Goal: Information Seeking & Learning: Find specific fact

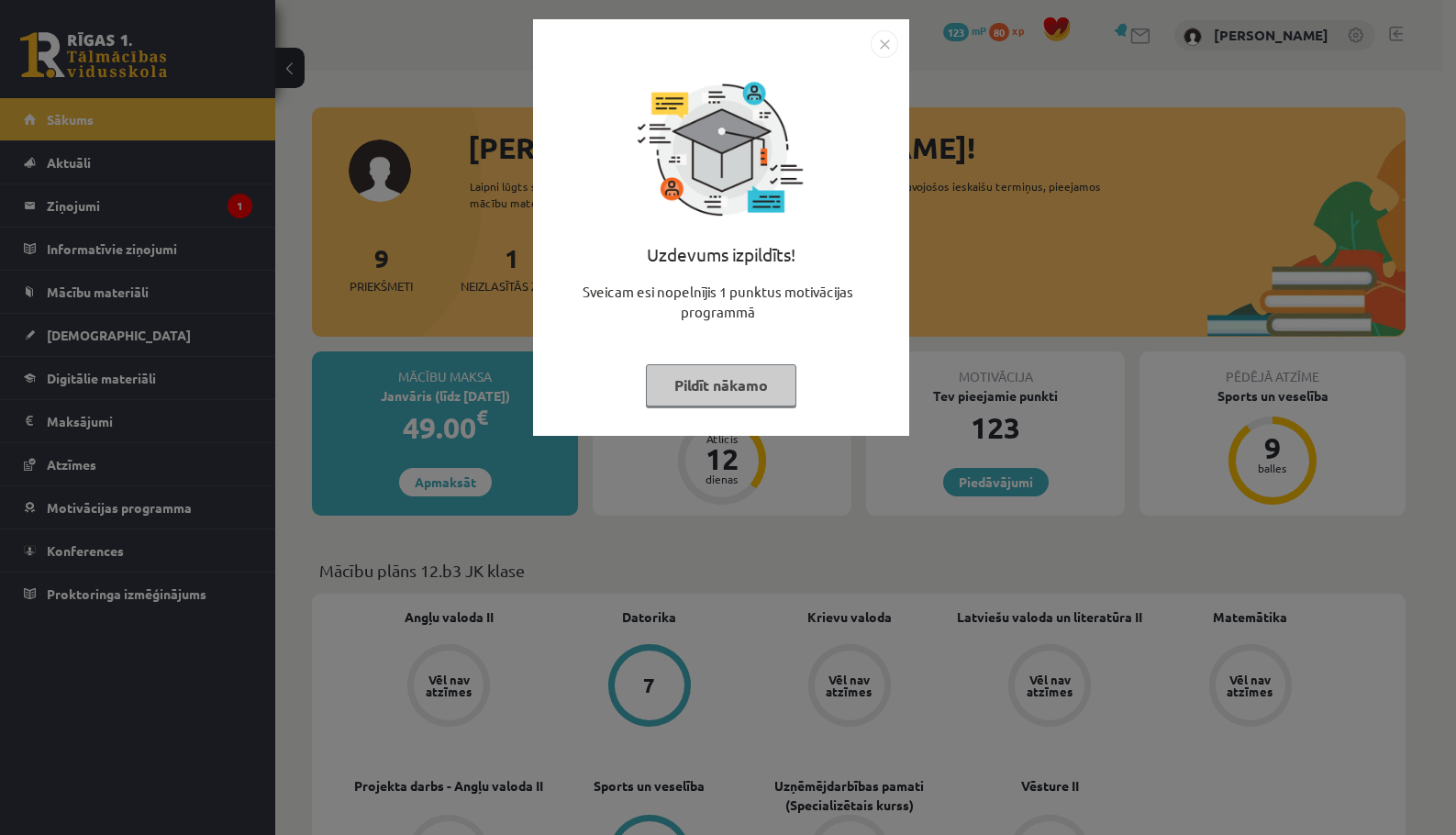
click at [704, 383] on button "Pildīt nākamo" at bounding box center [720, 385] width 151 height 43
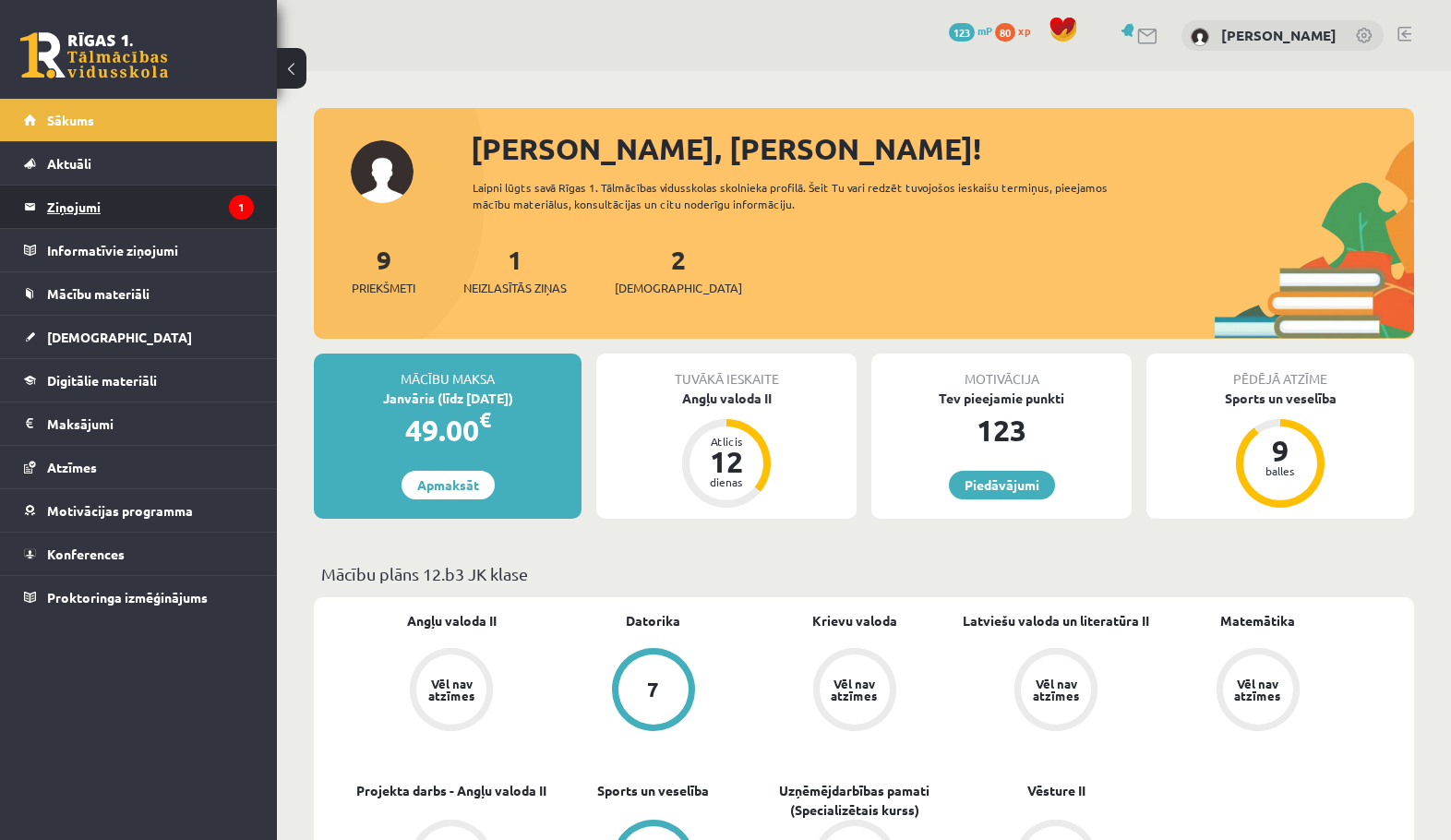
click at [158, 216] on legend "Ziņojumi 1" at bounding box center [150, 207] width 207 height 43
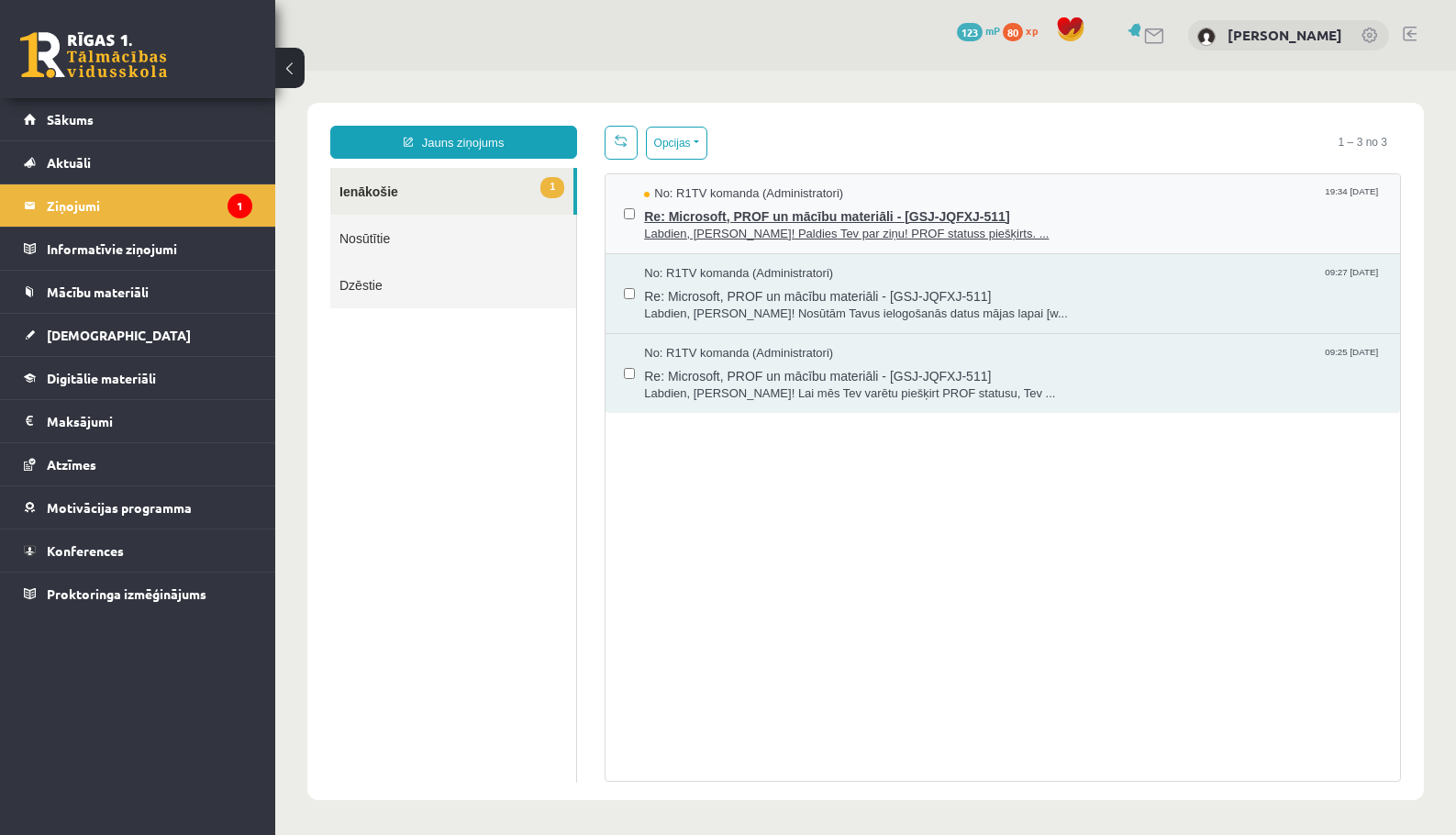
click at [693, 235] on span "Labdien, [PERSON_NAME]! Paldies Tev par ziņu! PROF statuss piešķirts. ..." at bounding box center [1012, 234] width 737 height 17
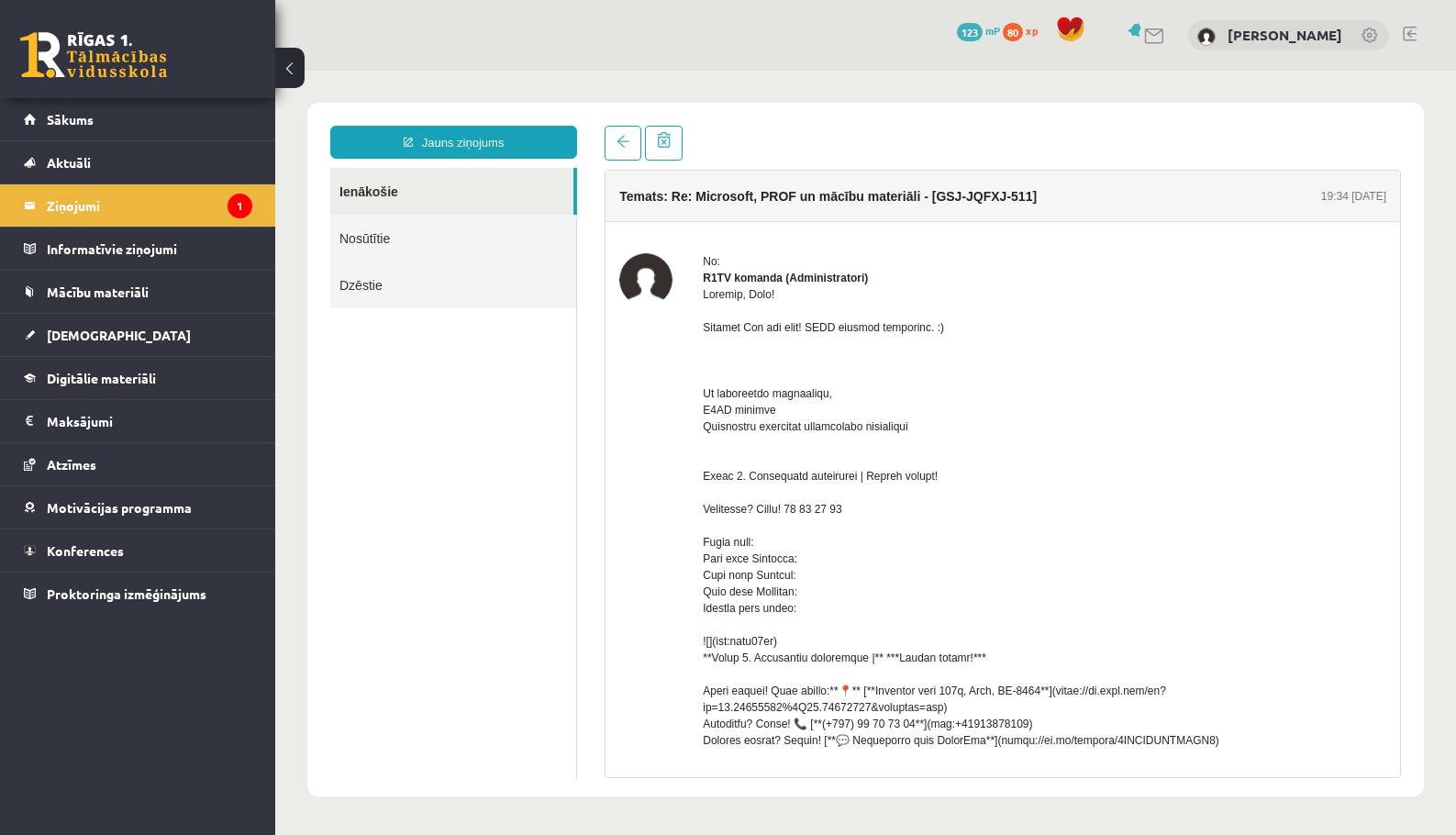
click at [508, 195] on link "Ienākošie" at bounding box center [452, 190] width 243 height 46
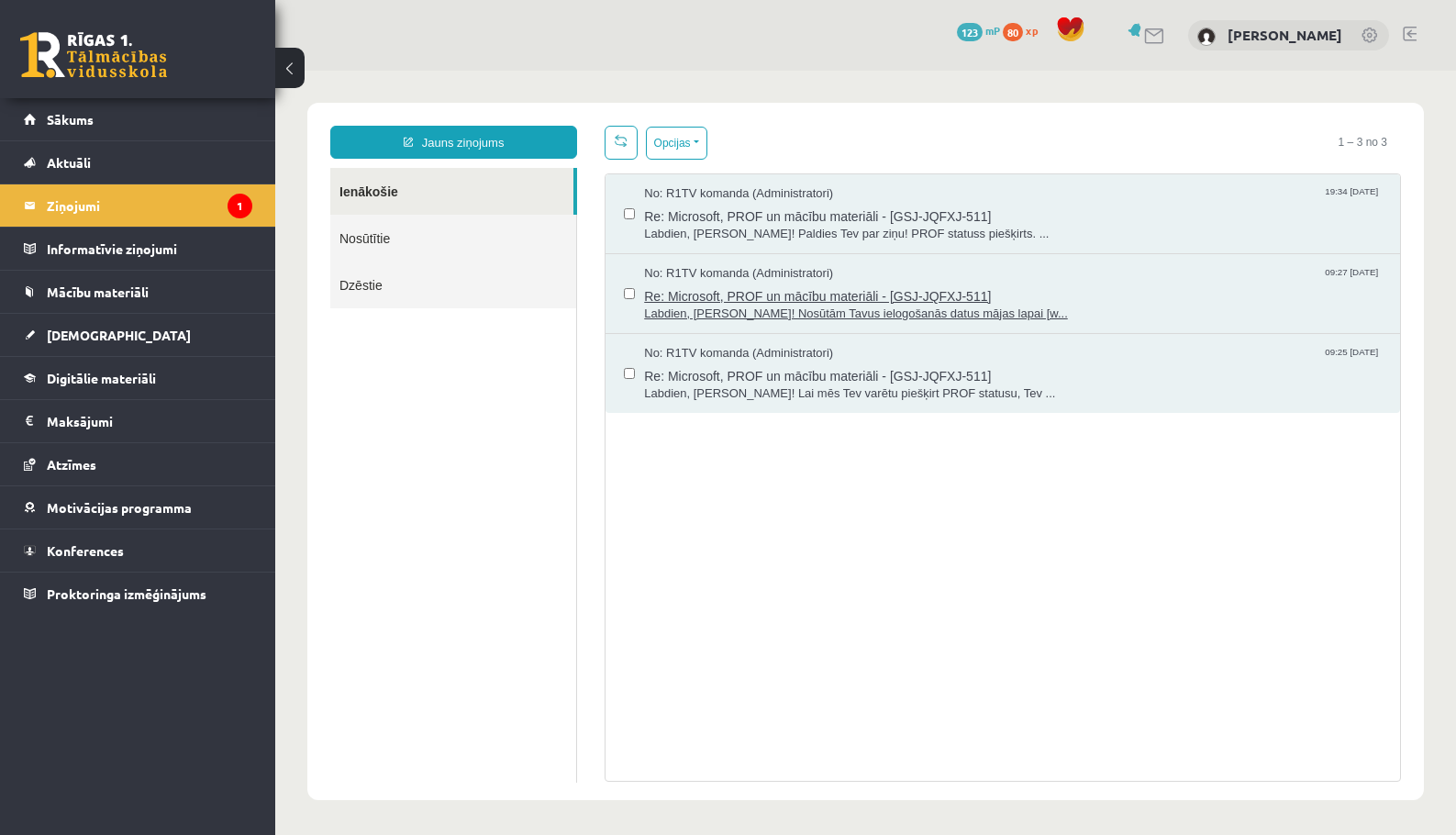
click at [739, 313] on span "Labdien, [PERSON_NAME]! Nosūtām Tavus ielogošanās datus mājas lapai [w..." at bounding box center [1012, 314] width 737 height 17
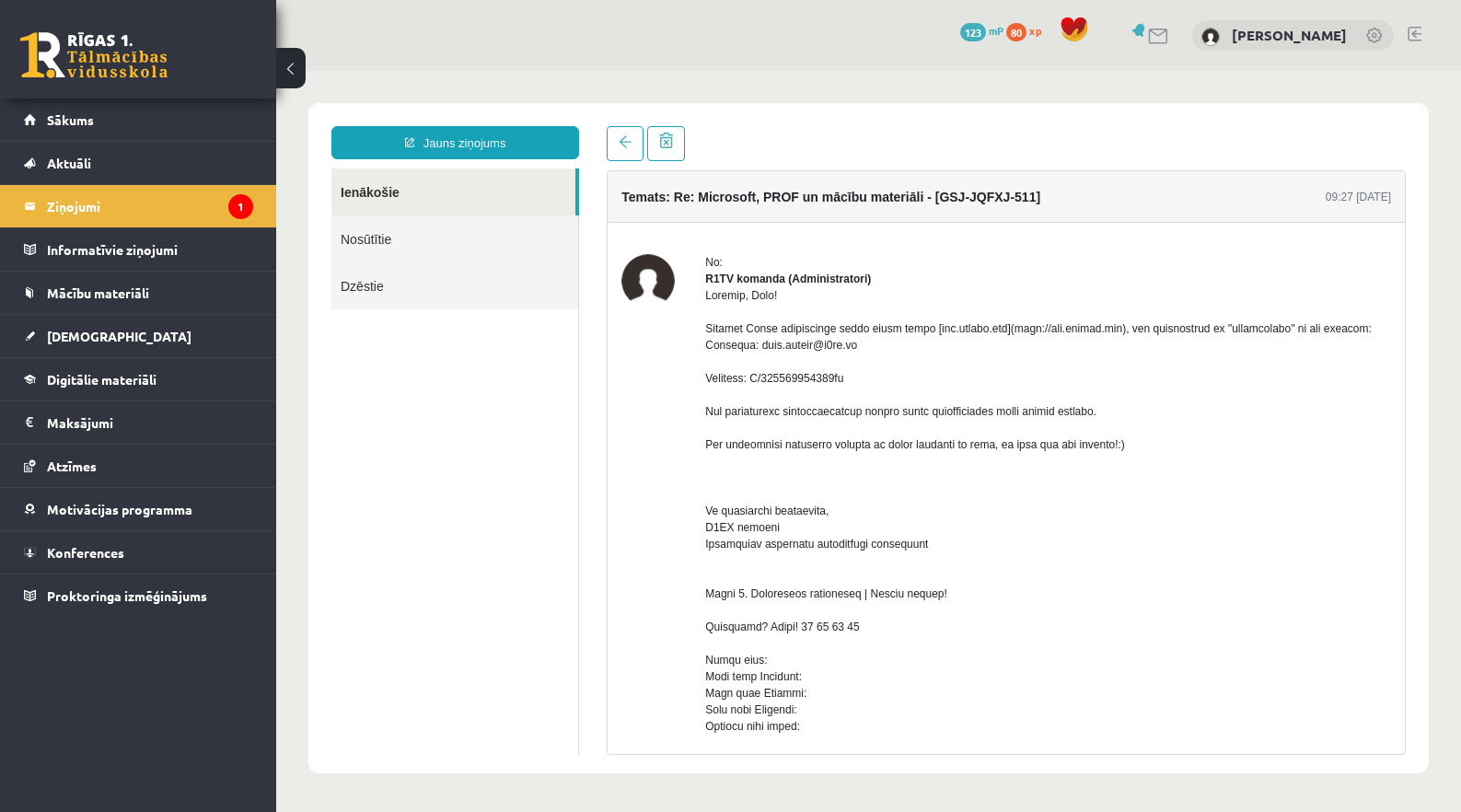
click at [997, 344] on div at bounding box center [1048, 726] width 686 height 878
copy div "www.office.com"
click at [862, 364] on div at bounding box center [1048, 726] width 686 height 878
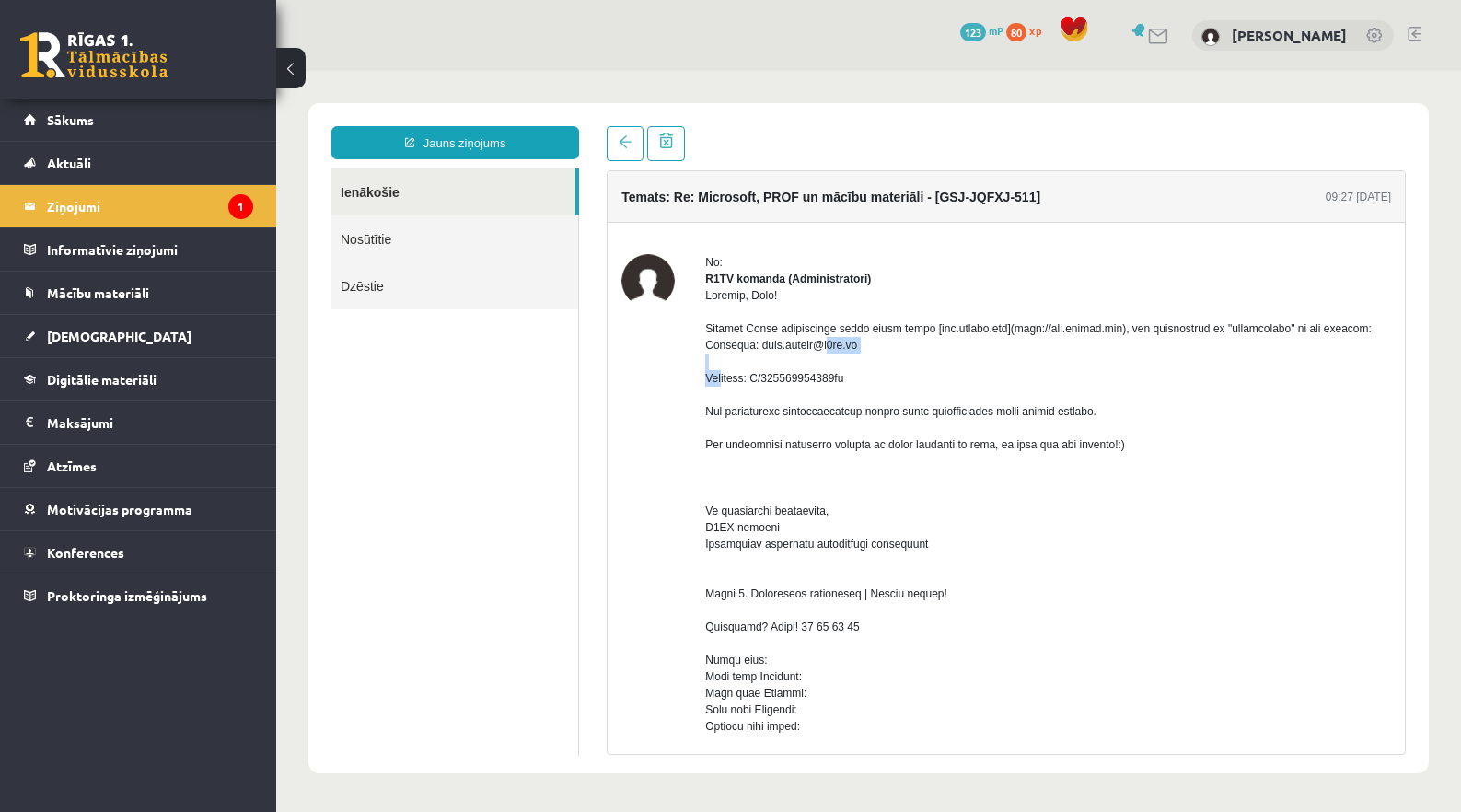
click at [862, 364] on div at bounding box center [1048, 726] width 686 height 878
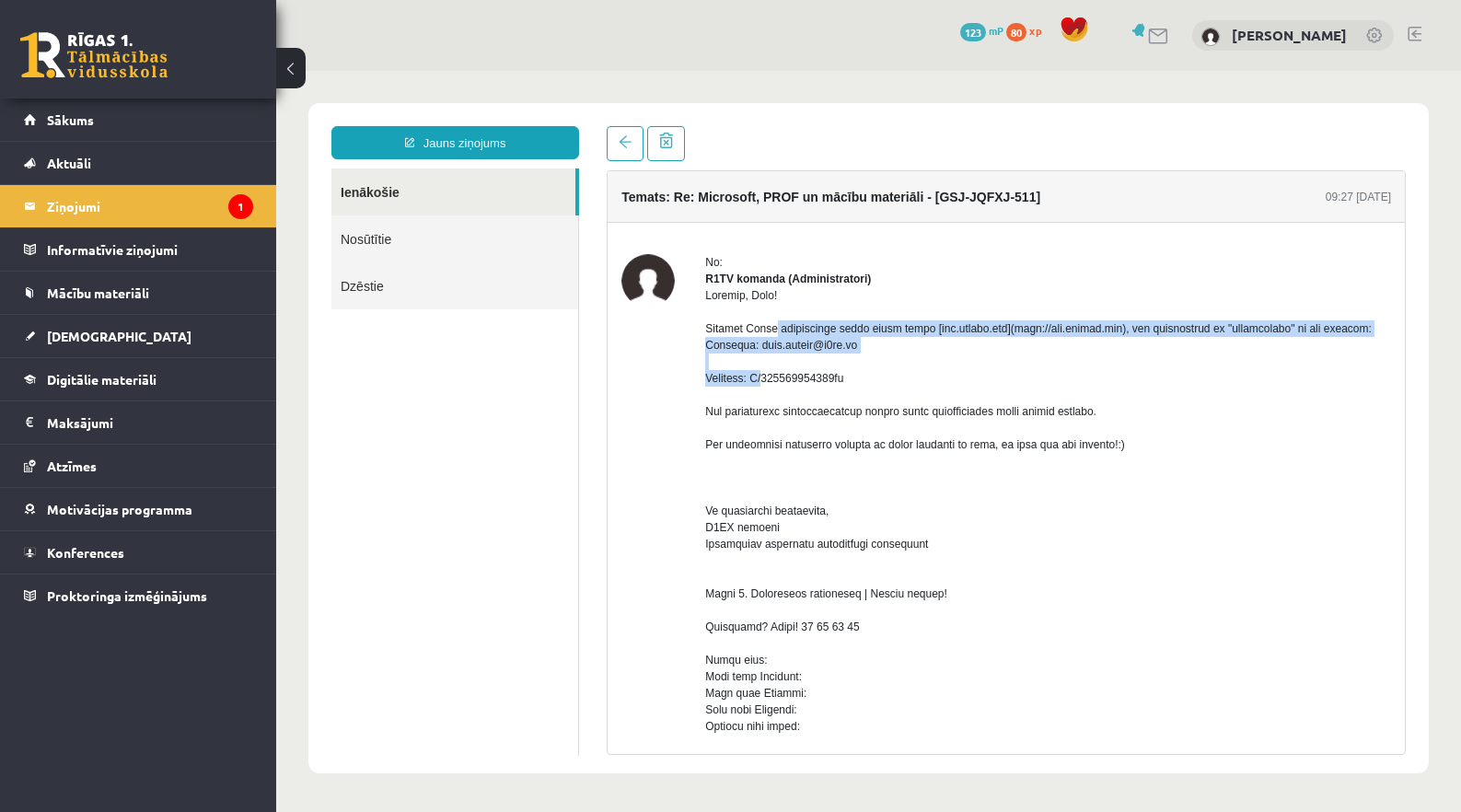
click at [862, 364] on div at bounding box center [1048, 726] width 686 height 878
click at [825, 368] on div at bounding box center [1048, 726] width 686 height 878
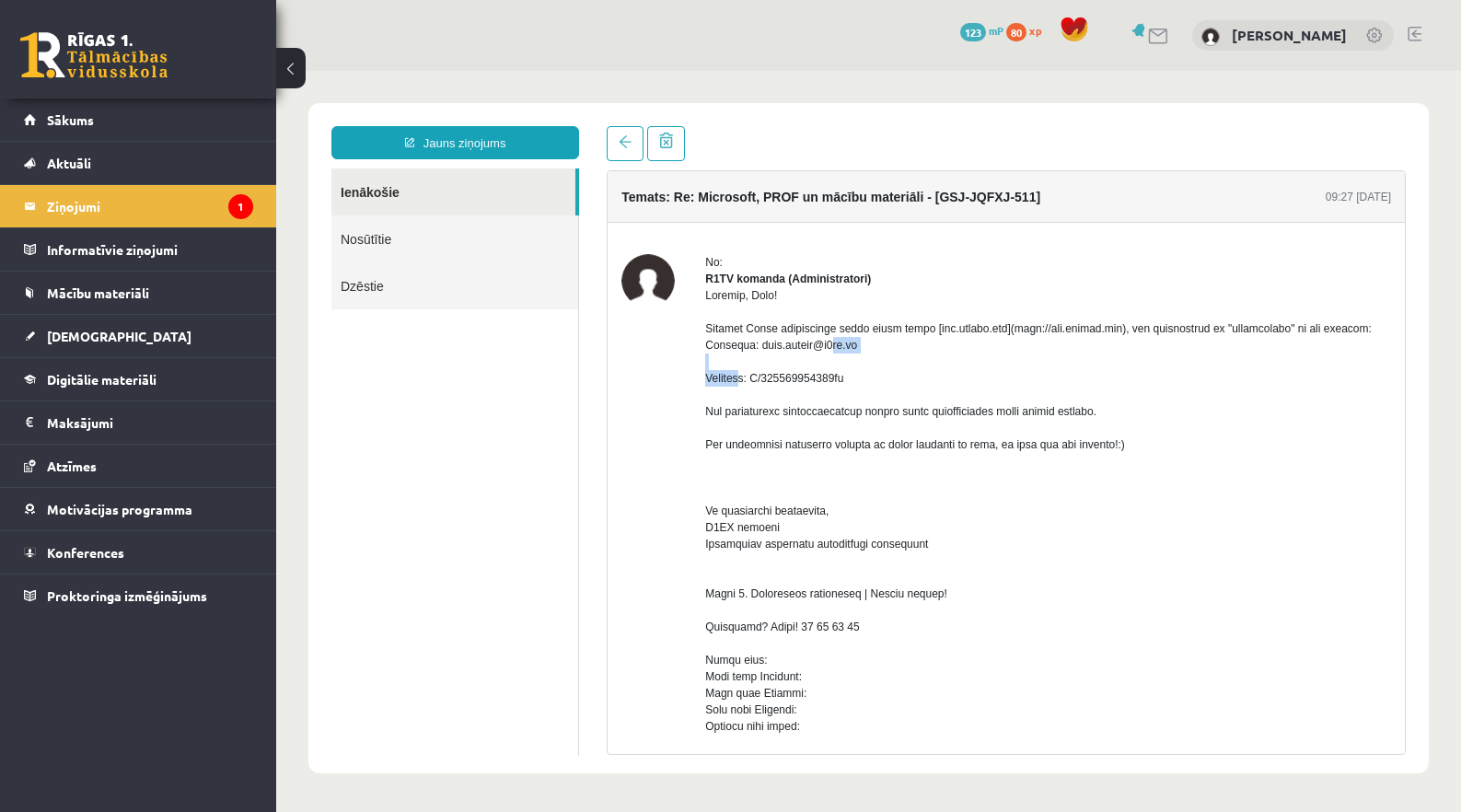
drag, startPoint x: 814, startPoint y: 358, endPoint x: 892, endPoint y: 362, distance: 78.1
click at [892, 362] on div at bounding box center [1048, 726] width 686 height 878
drag, startPoint x: 812, startPoint y: 361, endPoint x: 915, endPoint y: 361, distance: 103.0
click at [915, 361] on div at bounding box center [1048, 726] width 686 height 878
copy div "[EMAIL_ADDRESS][DOMAIN_NAME]"
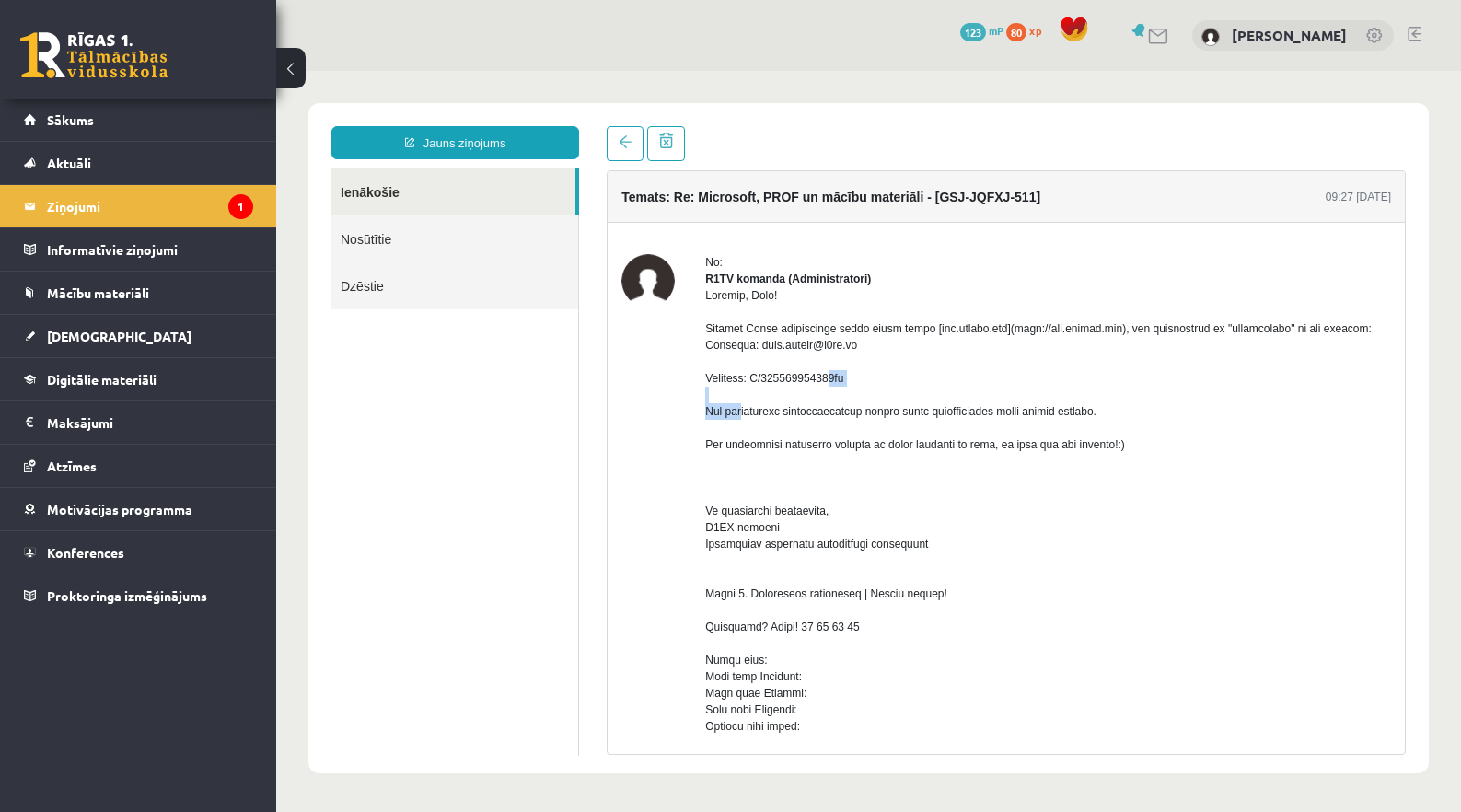
drag, startPoint x: 763, startPoint y: 393, endPoint x: 877, endPoint y: 393, distance: 114.0
click at [877, 393] on div at bounding box center [1048, 726] width 686 height 878
copy div "P/945317690028ub"
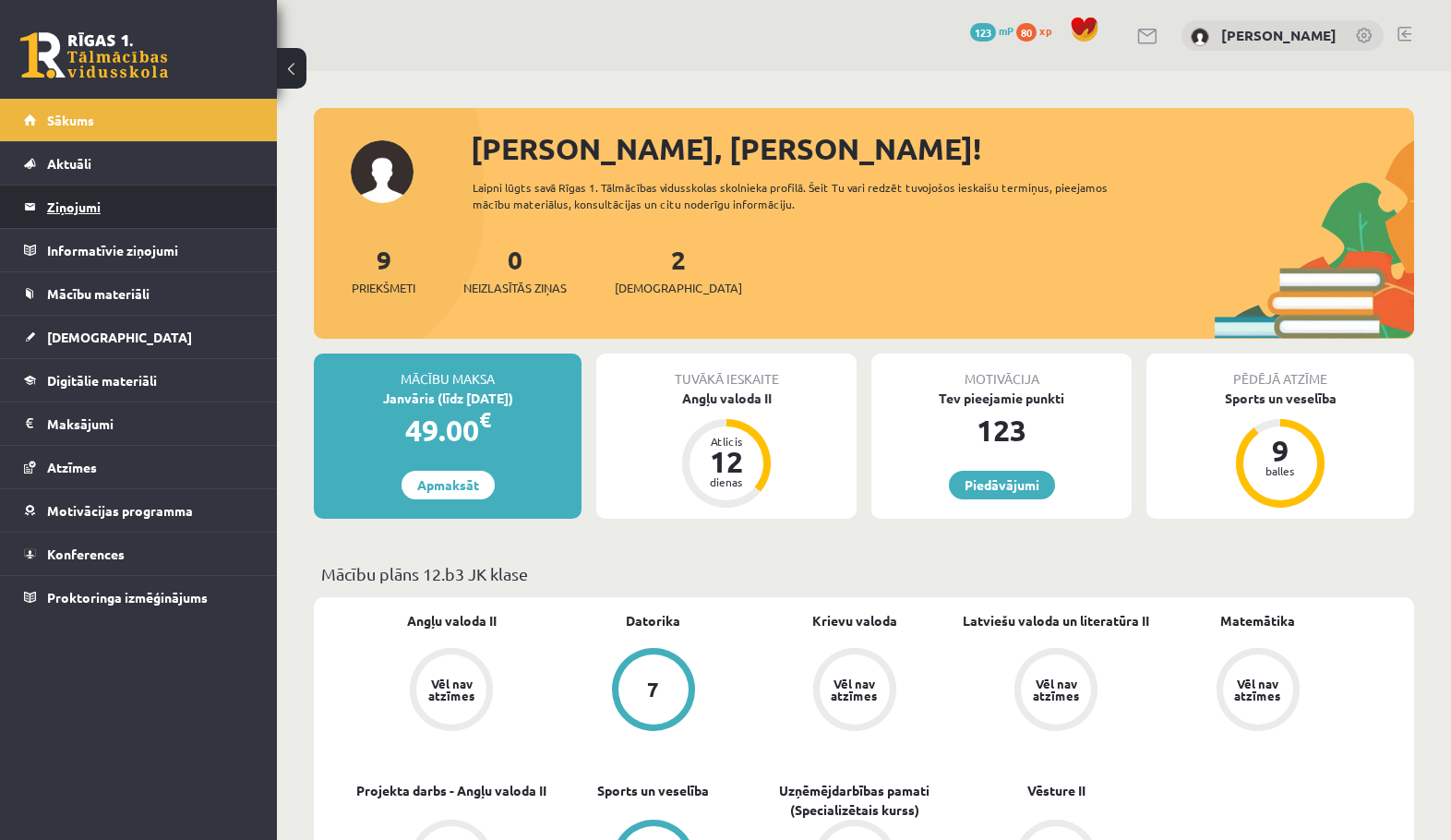
click at [107, 206] on legend "Ziņojumi 0" at bounding box center [150, 207] width 207 height 43
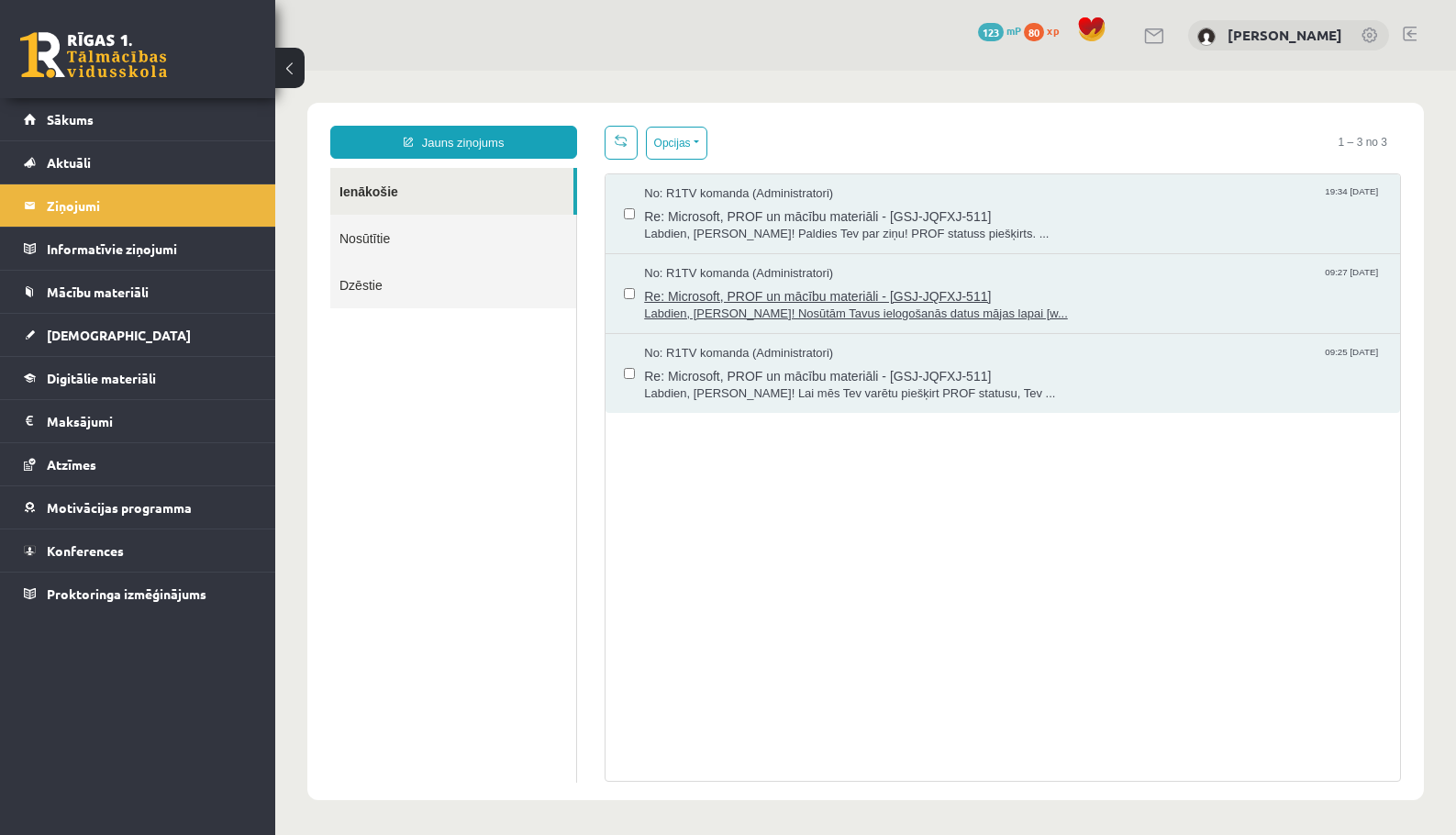
click at [815, 301] on span "Re: Microsoft, PROF un mācību materiāli - [GSJ-JQFXJ-511]" at bounding box center [1012, 293] width 737 height 23
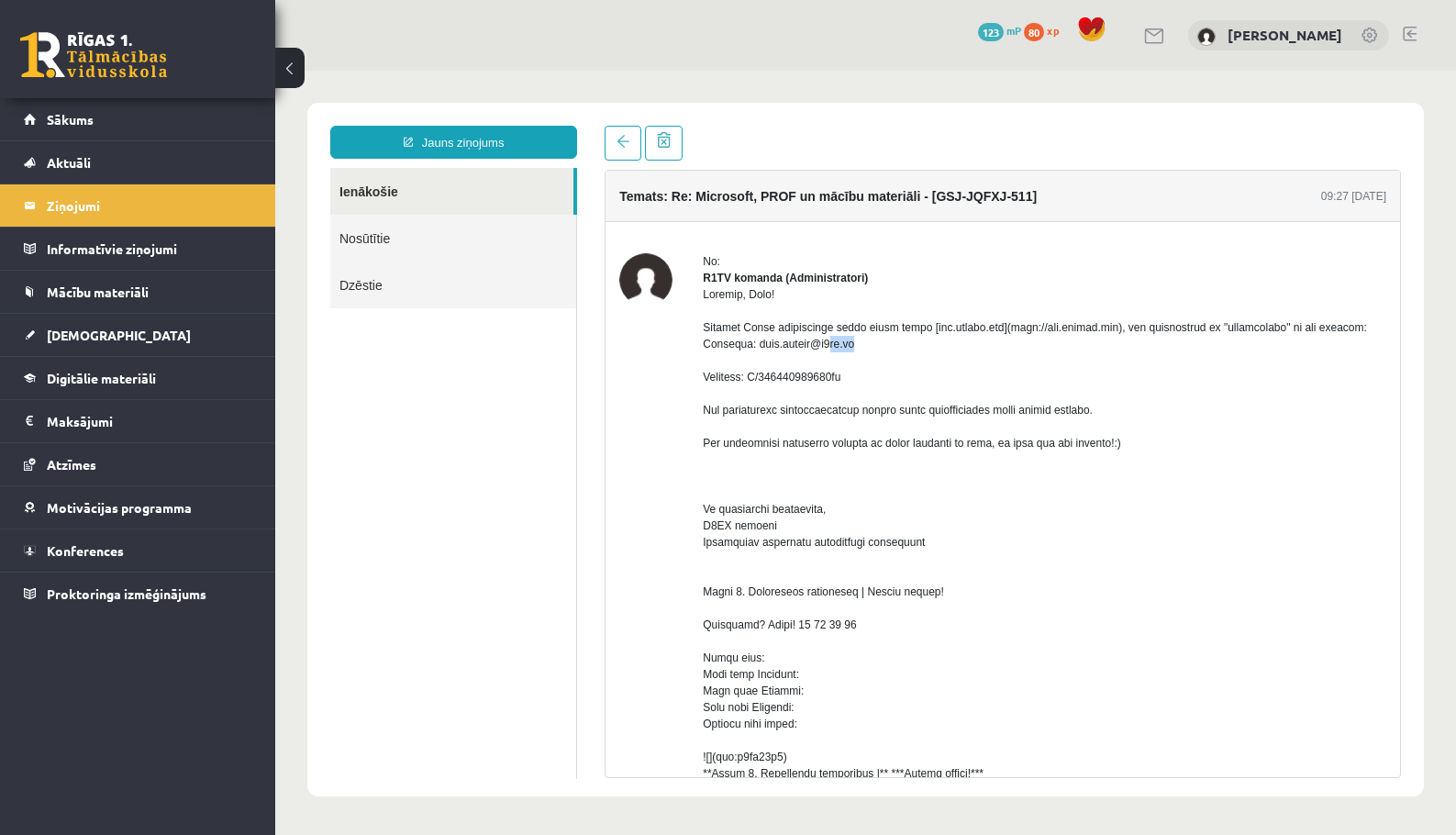
drag, startPoint x: 812, startPoint y: 361, endPoint x: 839, endPoint y: 362, distance: 27.0
click at [839, 362] on div at bounding box center [1044, 723] width 684 height 876
click at [796, 379] on div at bounding box center [1044, 723] width 684 height 876
drag, startPoint x: 810, startPoint y: 359, endPoint x: 909, endPoint y: 362, distance: 99.0
click at [909, 362] on div at bounding box center [1044, 723] width 684 height 876
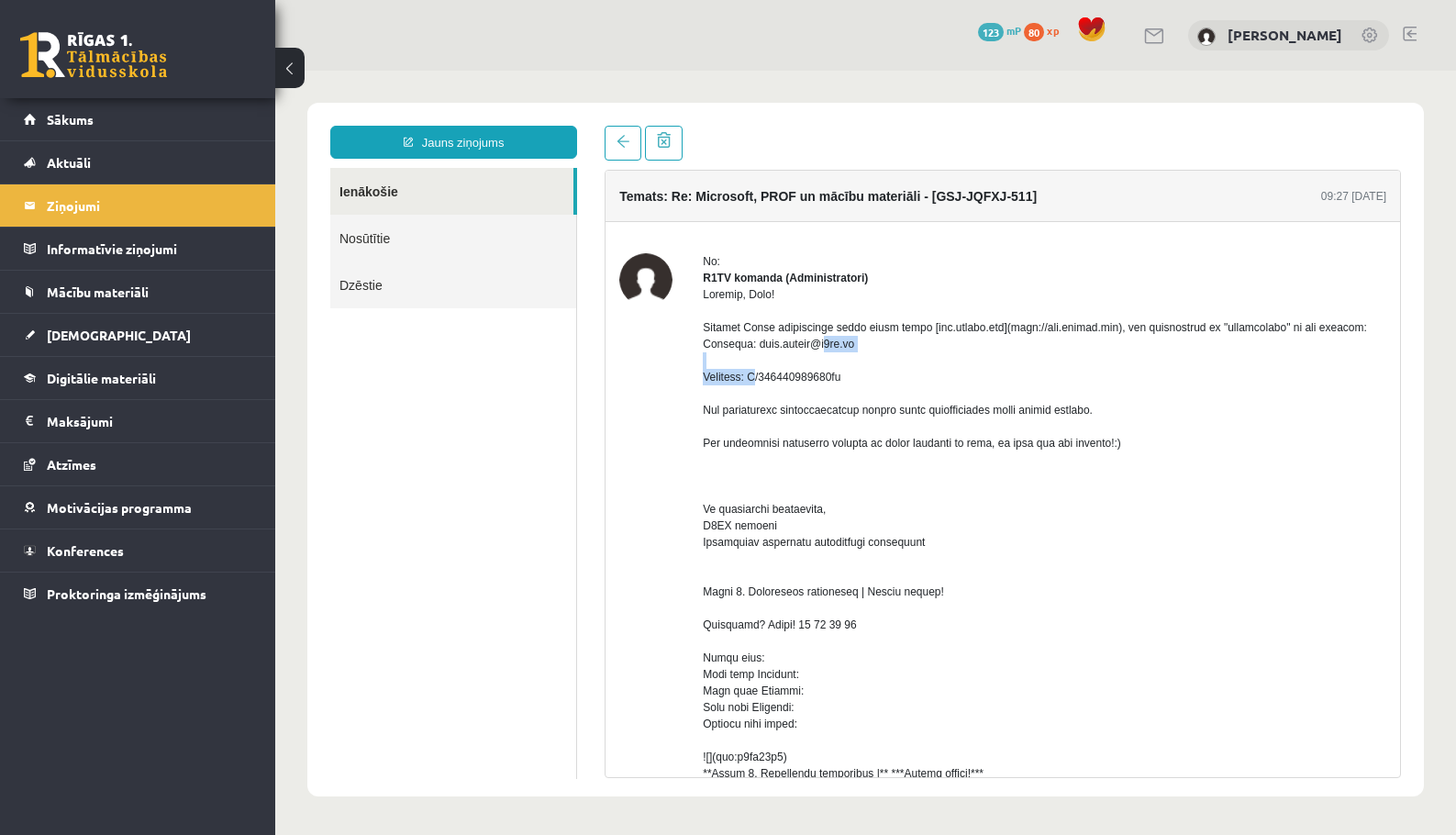
copy div "[EMAIL_ADDRESS][DOMAIN_NAME]"
